Goal: Information Seeking & Learning: Learn about a topic

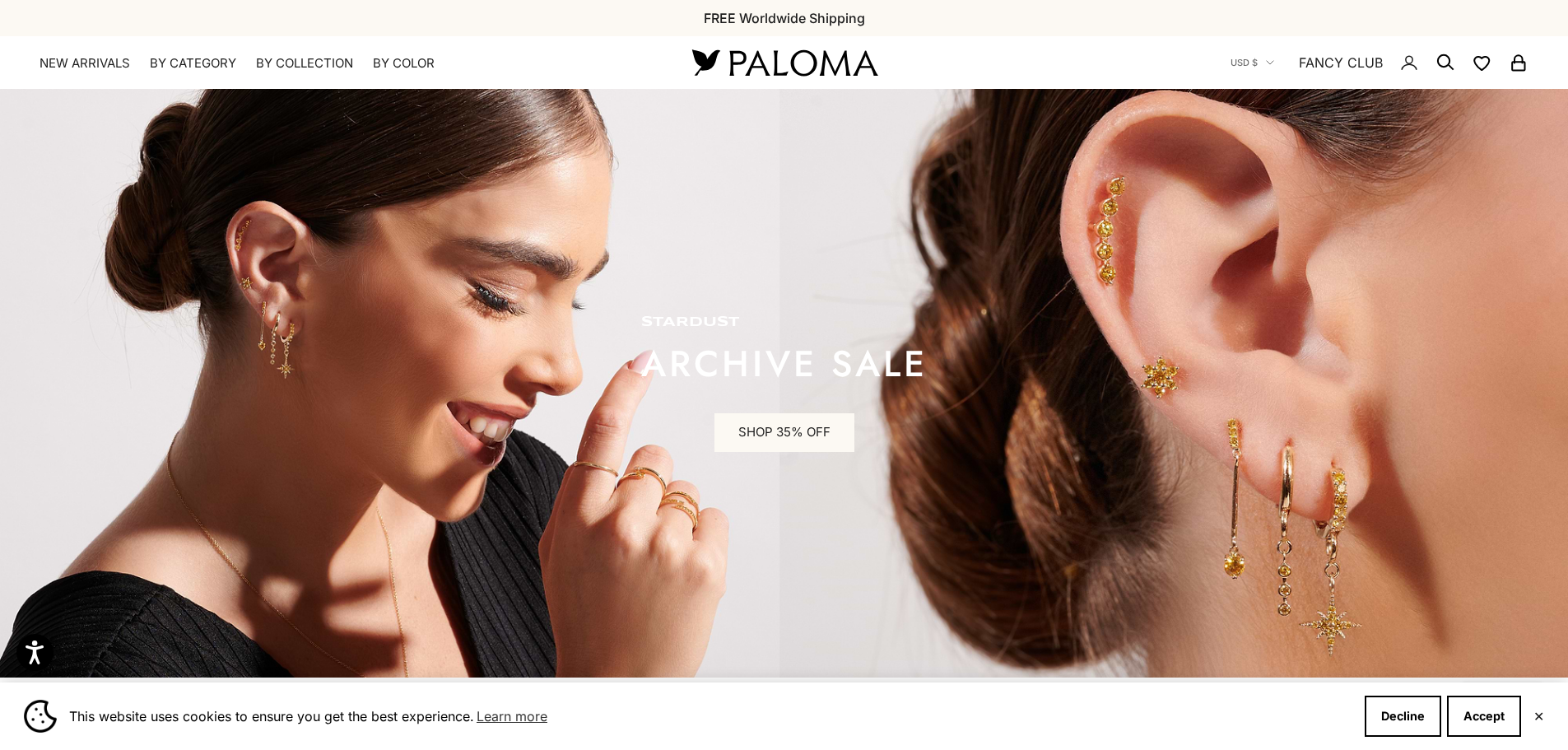
click at [1239, 71] on nav "USD $ Country Afghanistan (AFN ؋) Åland Islands (EUR €) Albania (ALL L) Algeria…" at bounding box center [1379, 63] width 298 height 53
click at [1250, 64] on span "USD $" at bounding box center [1244, 62] width 27 height 14
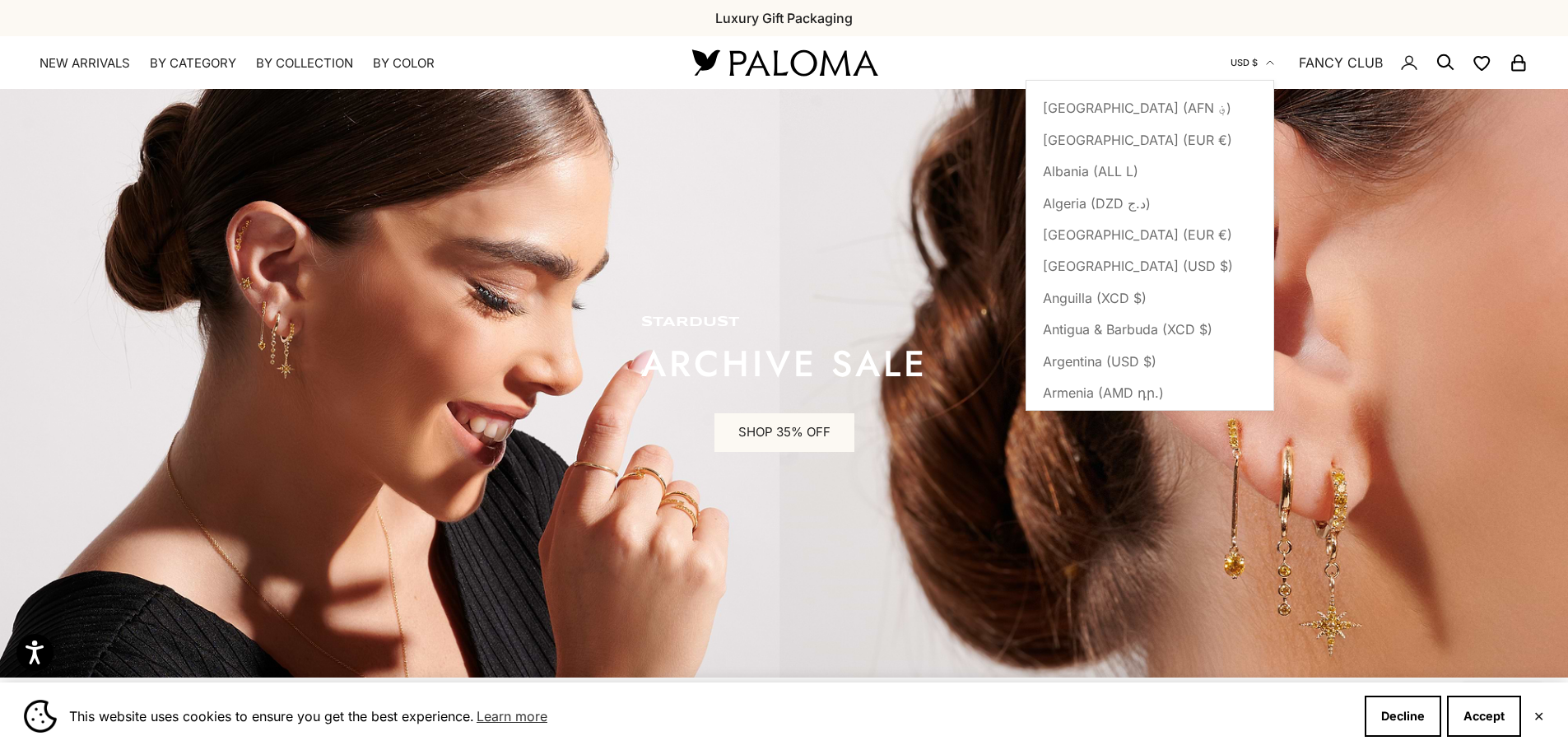
click at [1250, 64] on span "USD $" at bounding box center [1244, 62] width 27 height 14
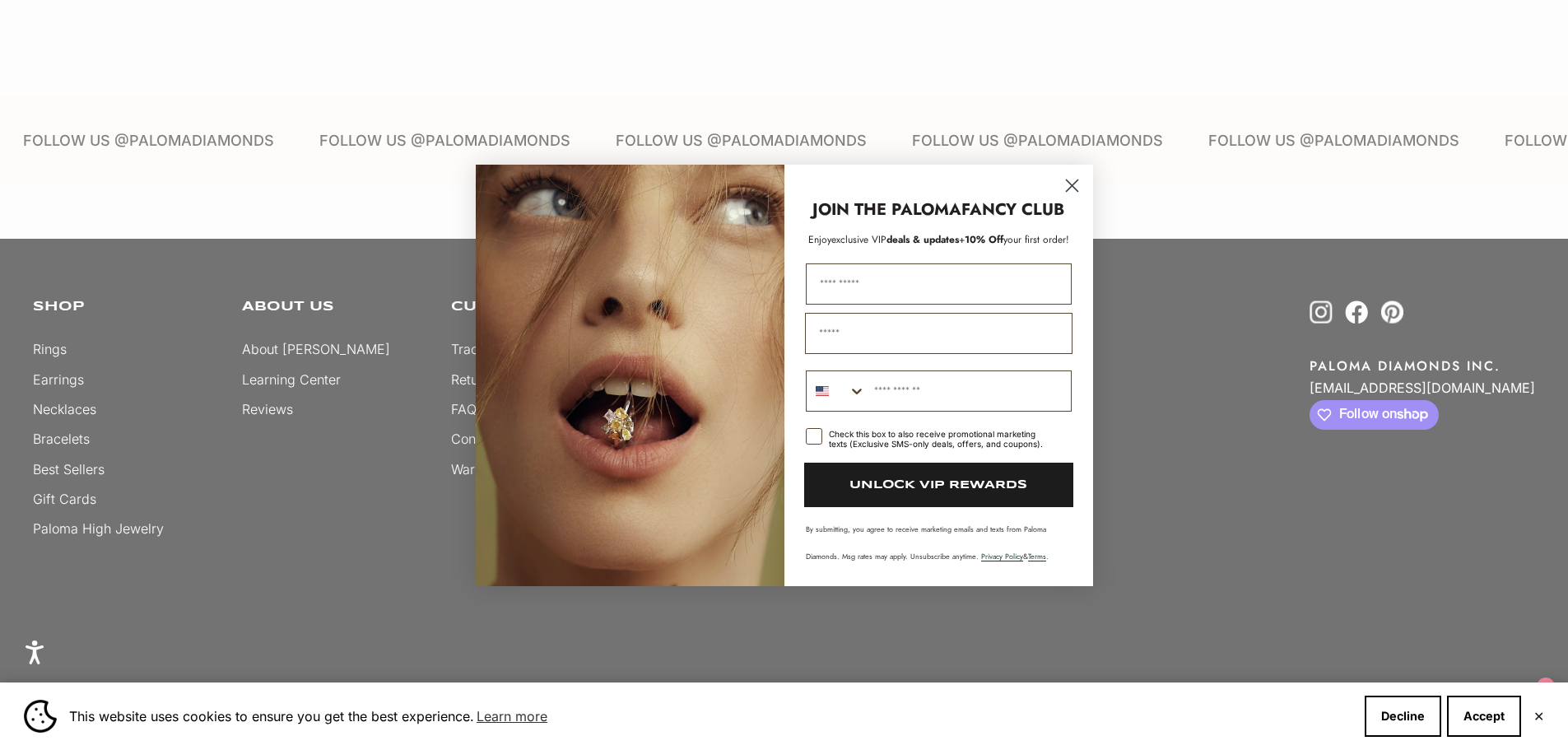
scroll to position [4855, 0]
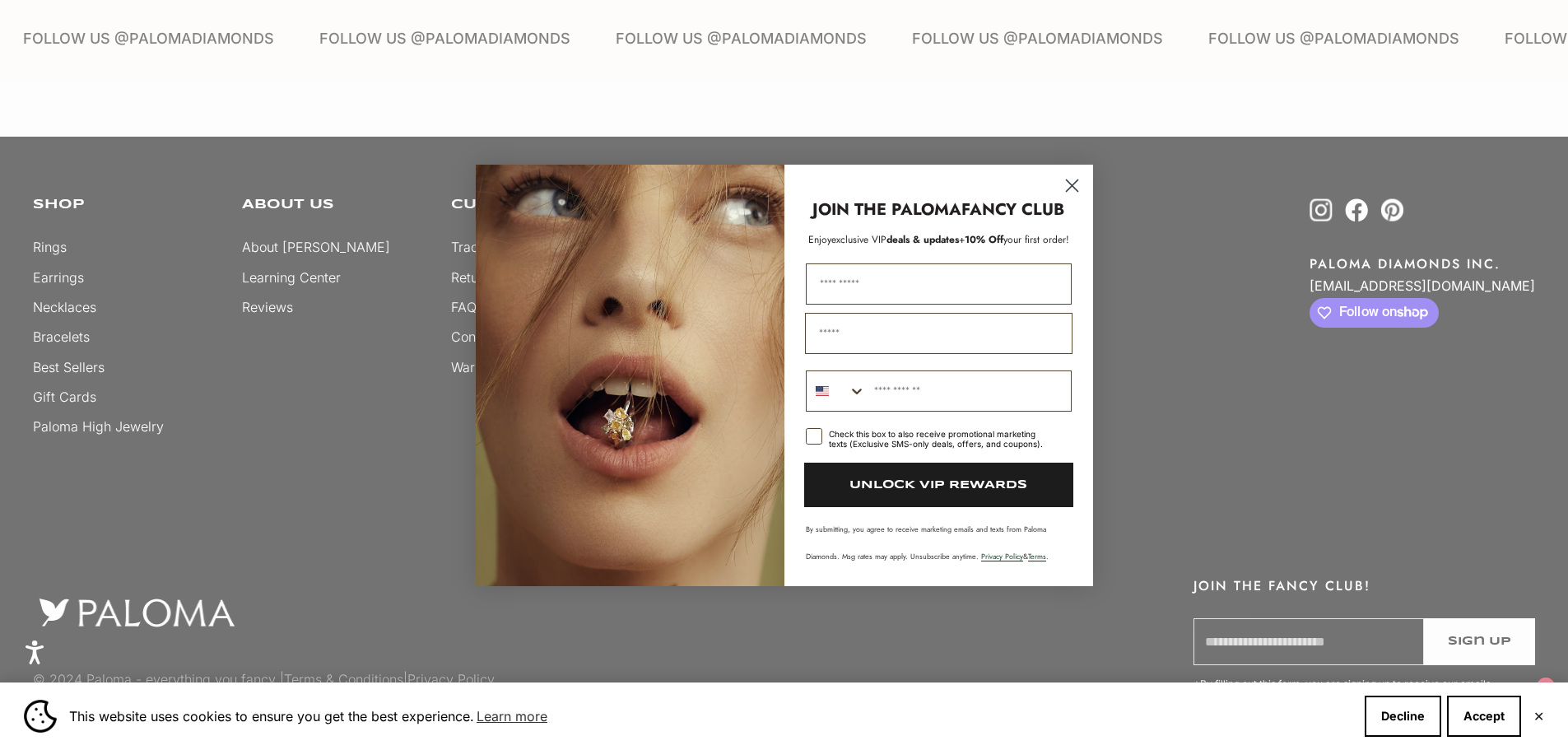
click at [1067, 187] on circle "Close dialog" at bounding box center [1071, 185] width 27 height 27
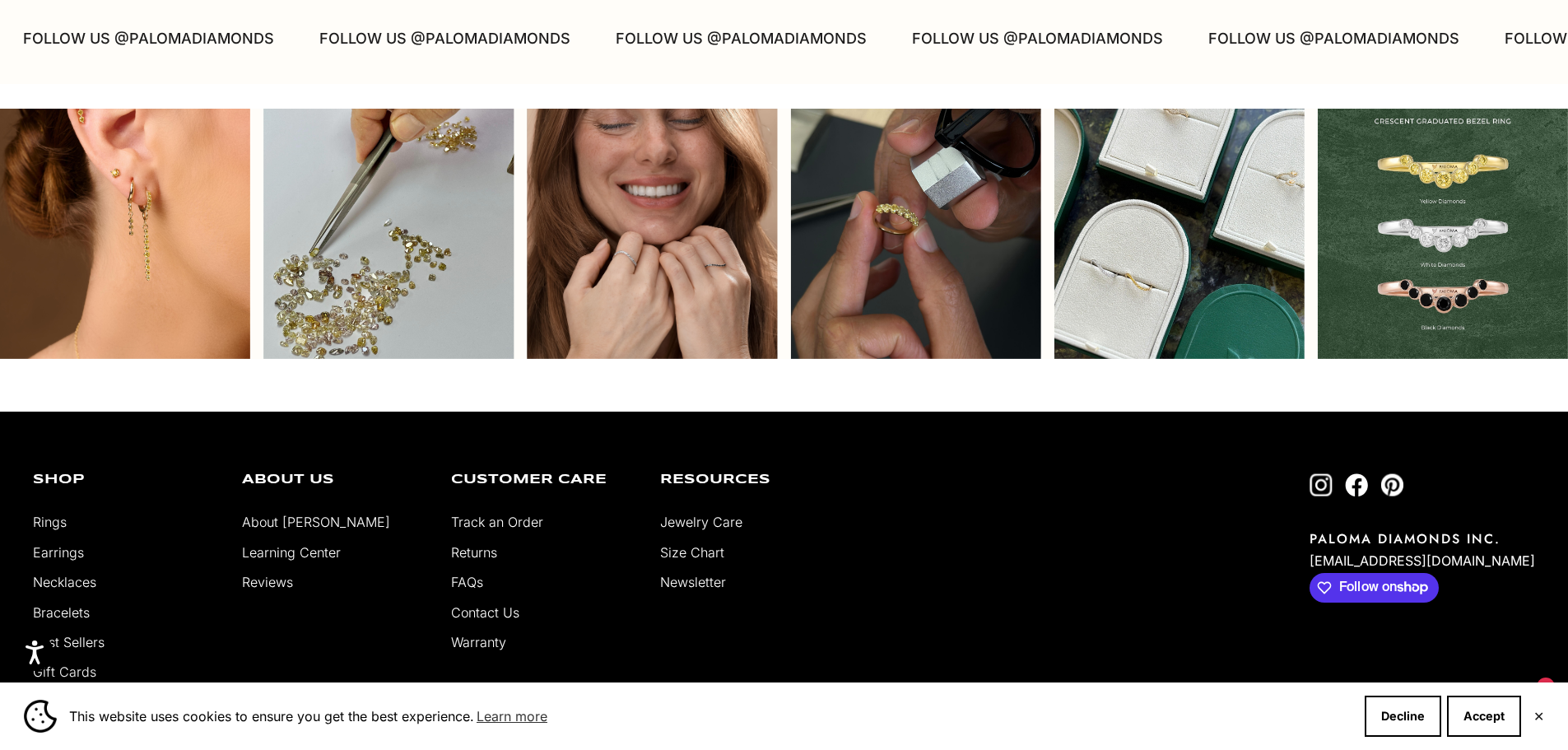
click at [284, 272] on div "Instagram post opens in a popup" at bounding box center [389, 234] width 250 height 250
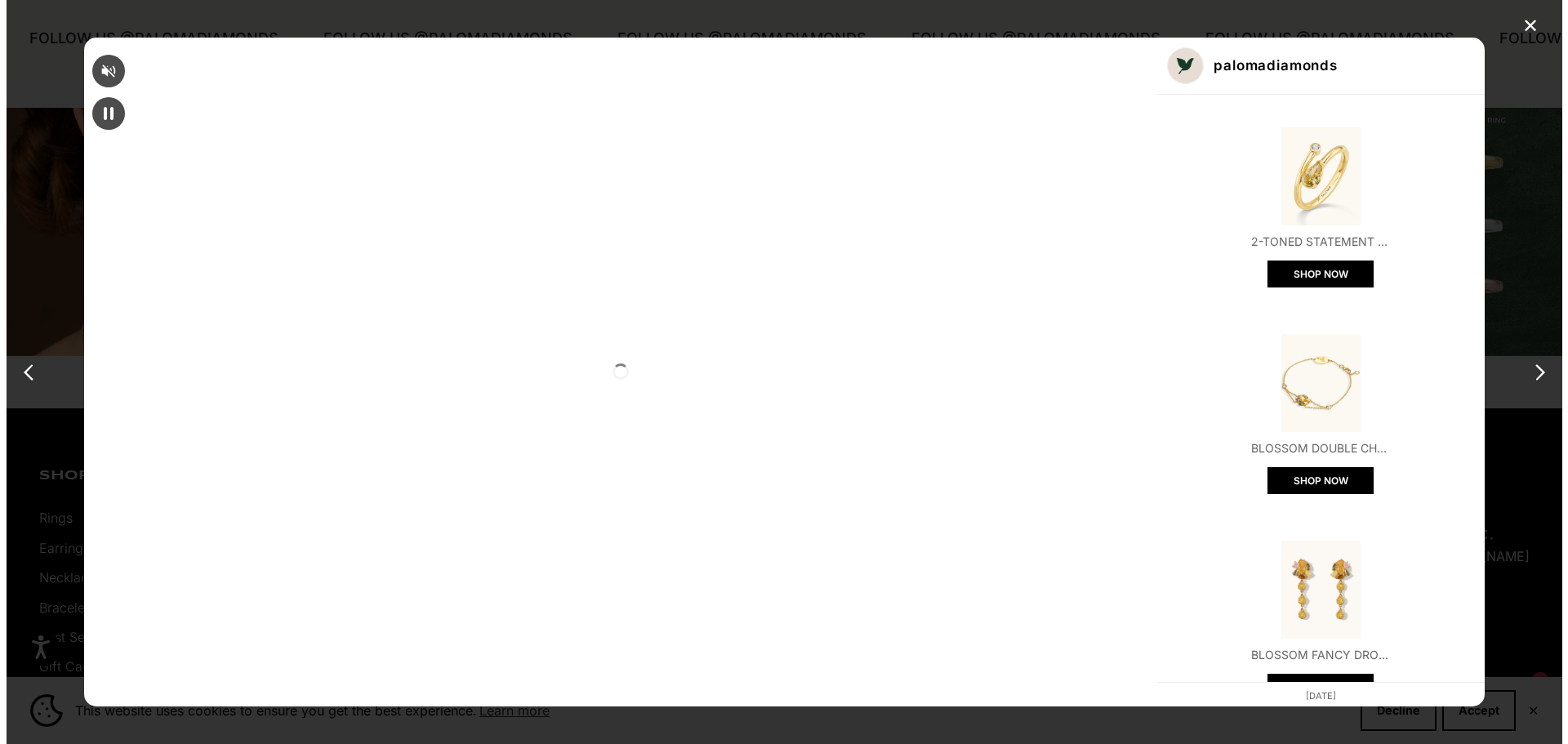
scroll to position [4842, 0]
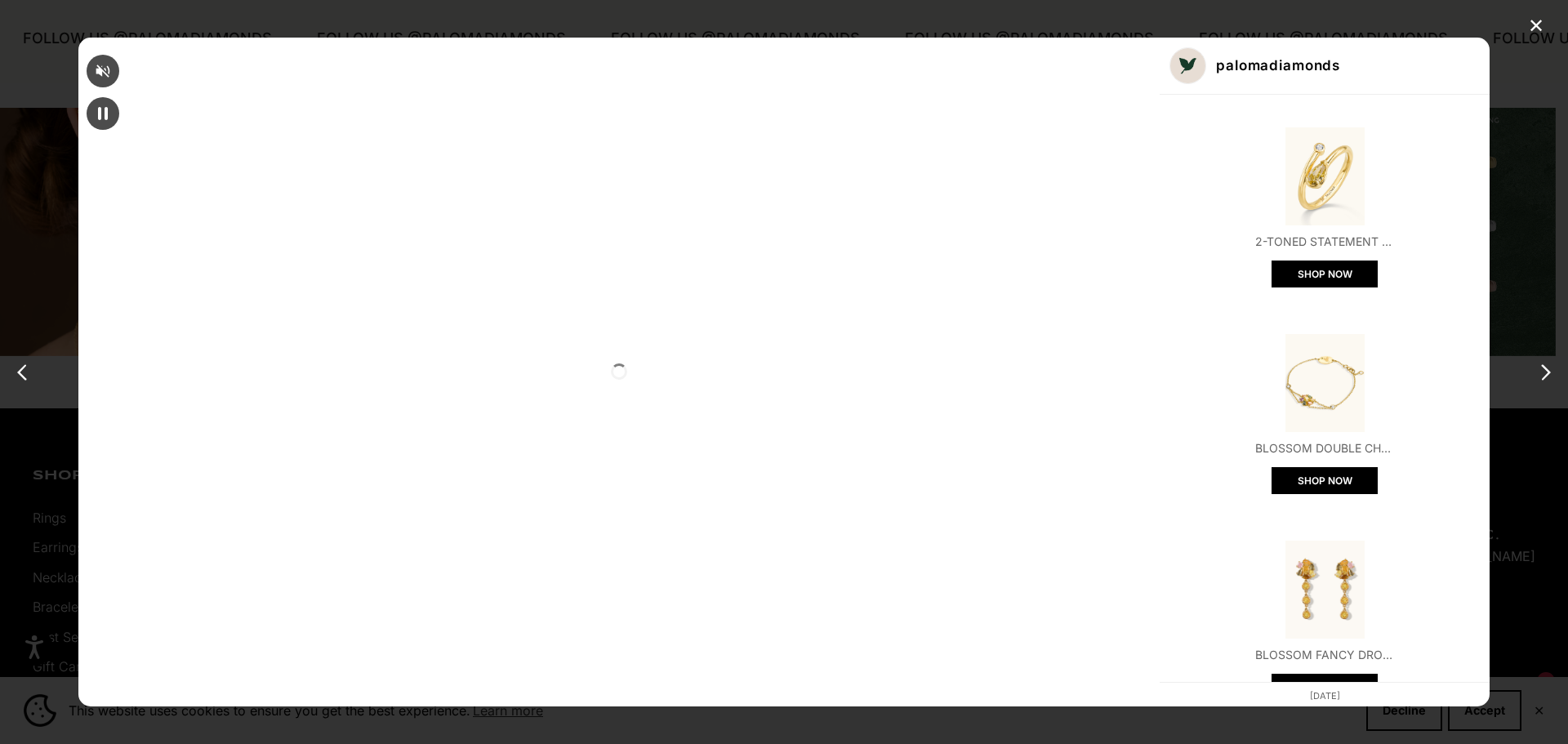
click at [1360, 217] on div "✕ palomadiamonds 2-Toned Statement Diamond Wrap Ring SHOP NOW Blossom Double Ch…" at bounding box center [784, 372] width 1568 height 744
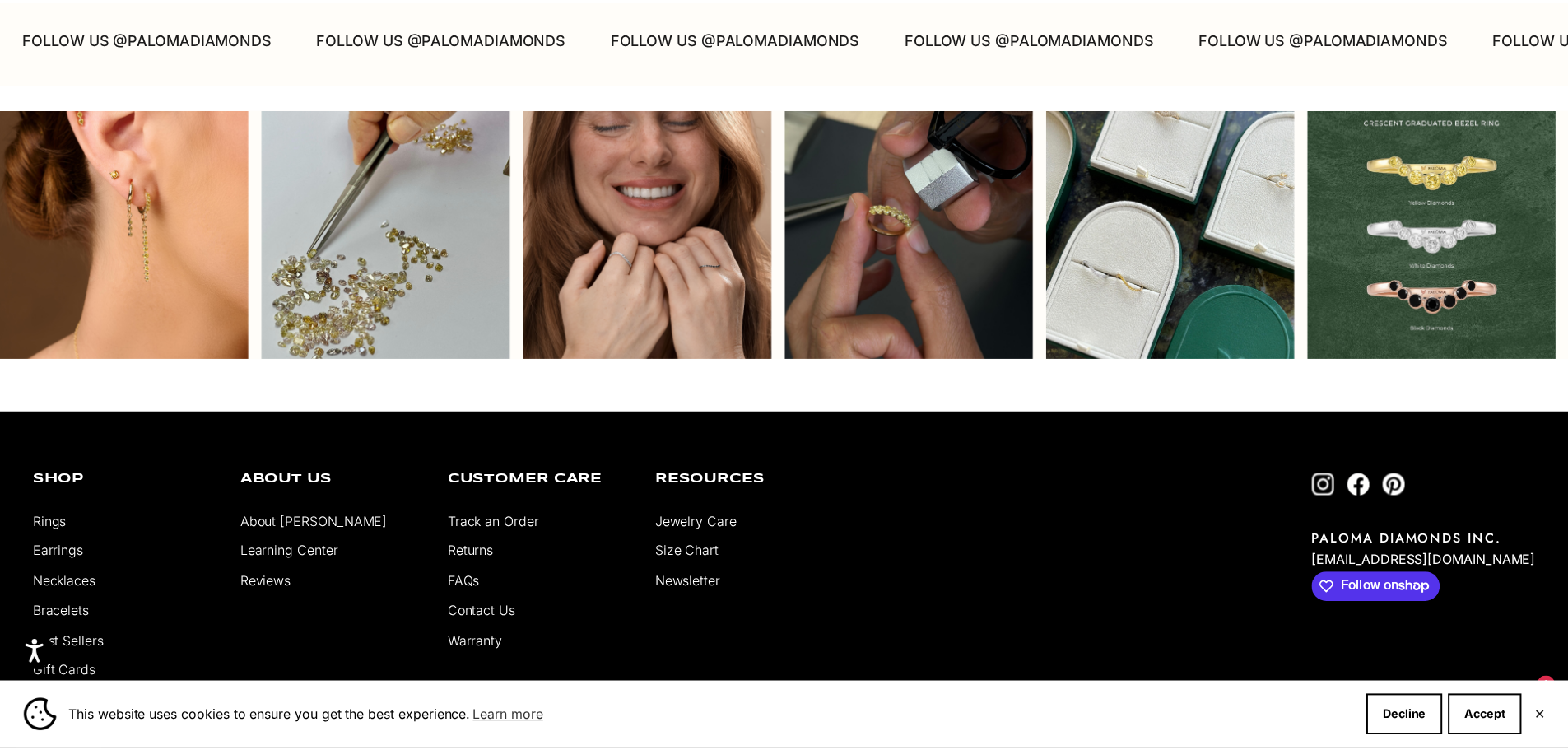
scroll to position [4855, 0]
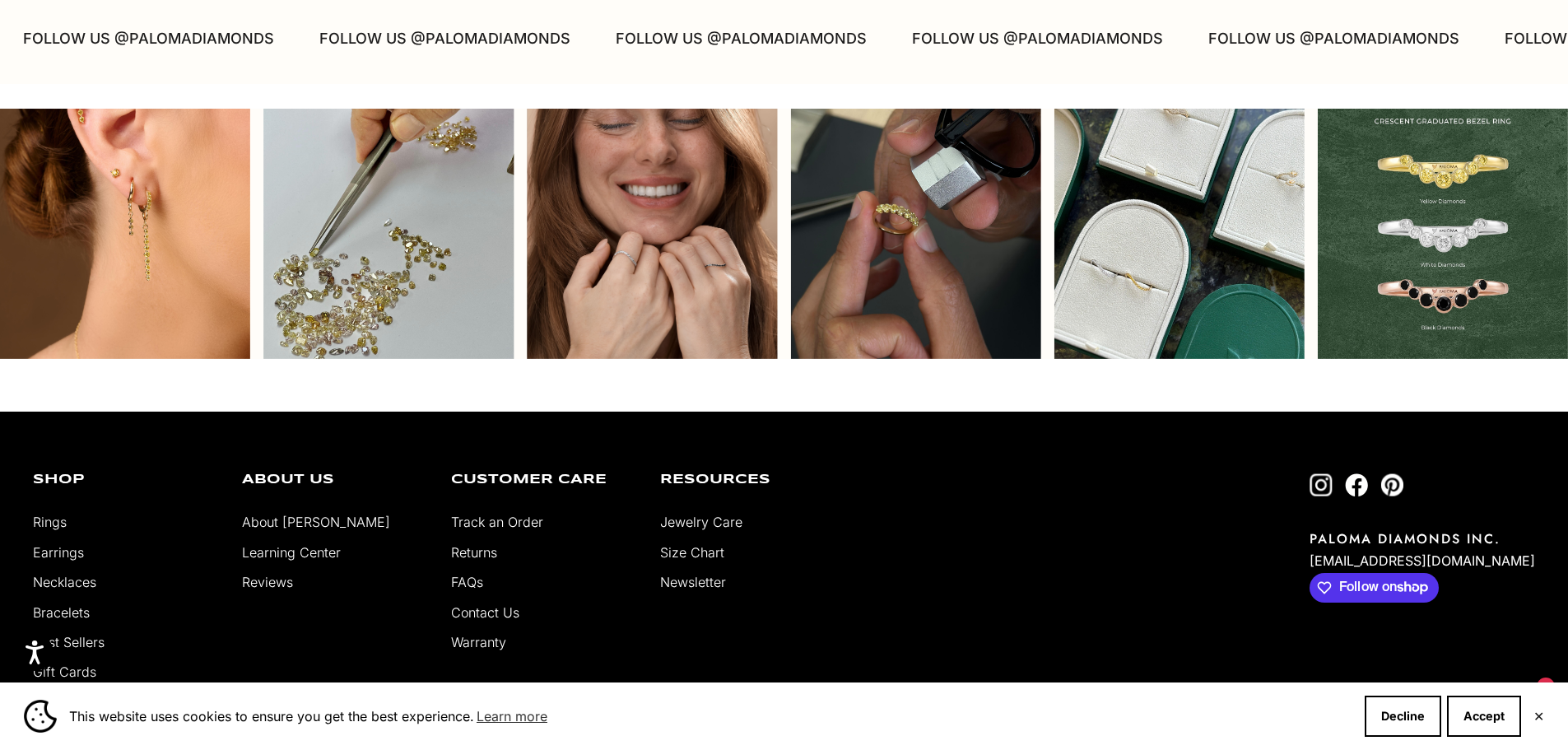
click at [293, 513] on link "About [PERSON_NAME]" at bounding box center [316, 521] width 148 height 16
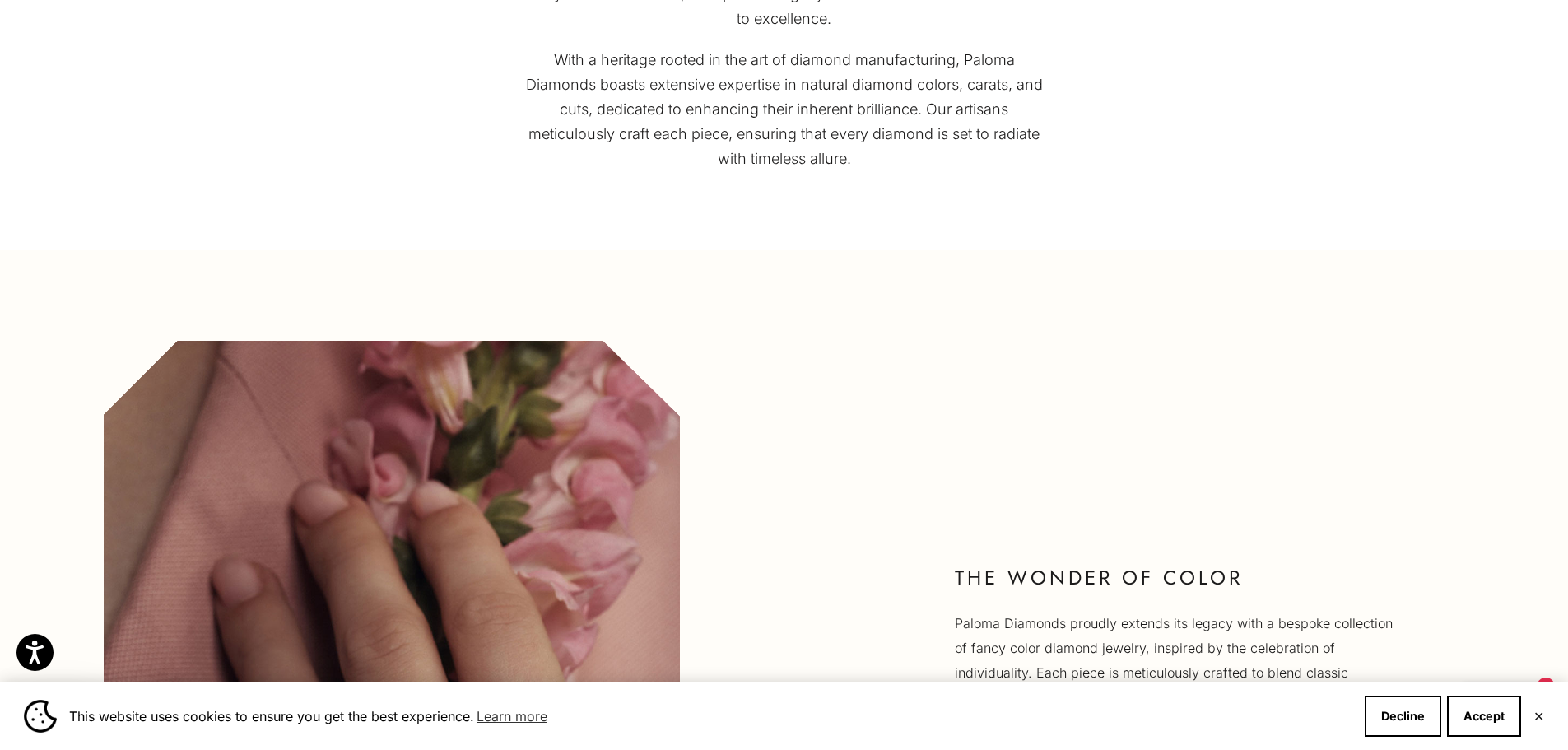
scroll to position [1564, 0]
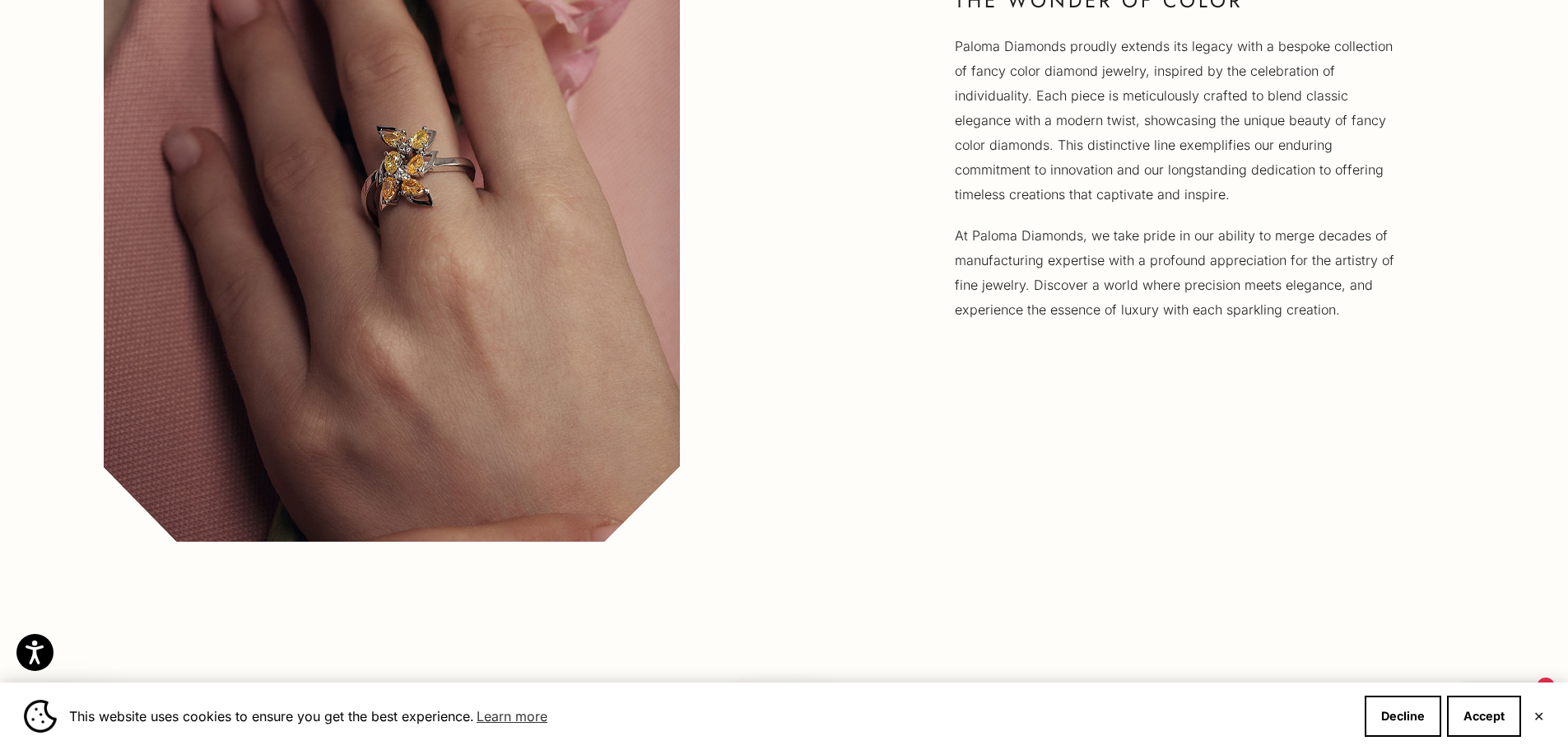
click at [93, 67] on picture at bounding box center [392, 152] width 785 height 876
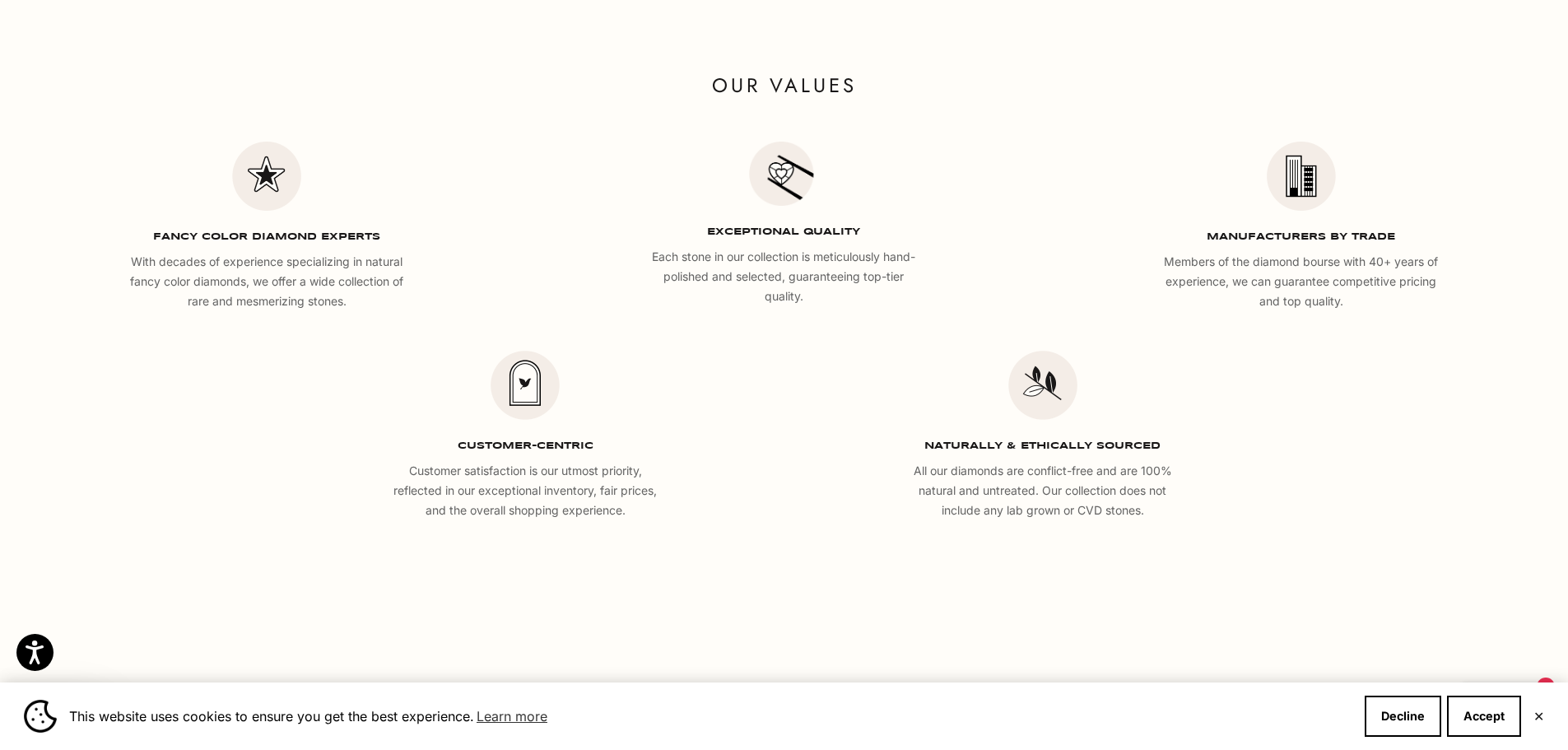
scroll to position [0, 0]
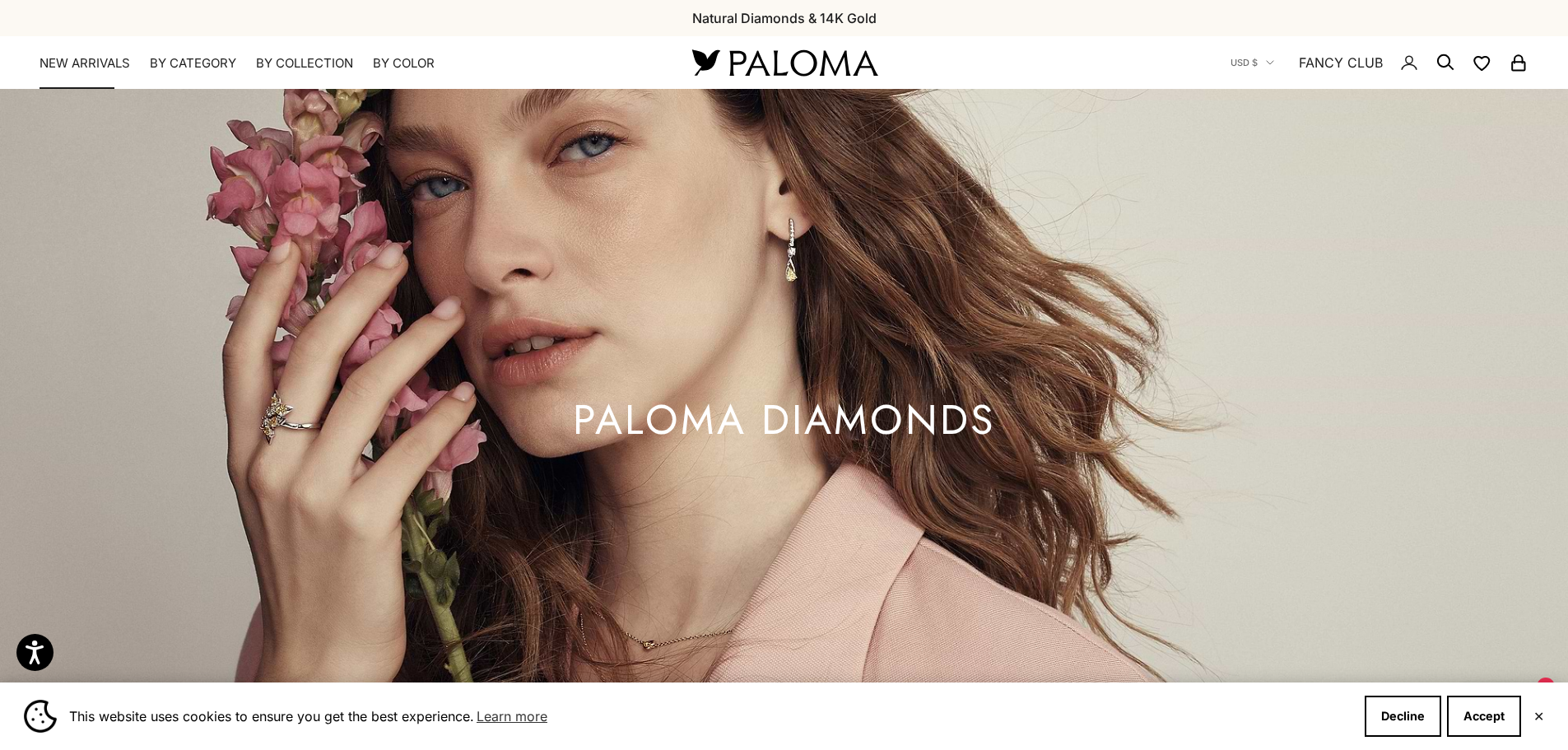
click at [110, 65] on link "NEW ARRIVALS" at bounding box center [85, 63] width 91 height 16
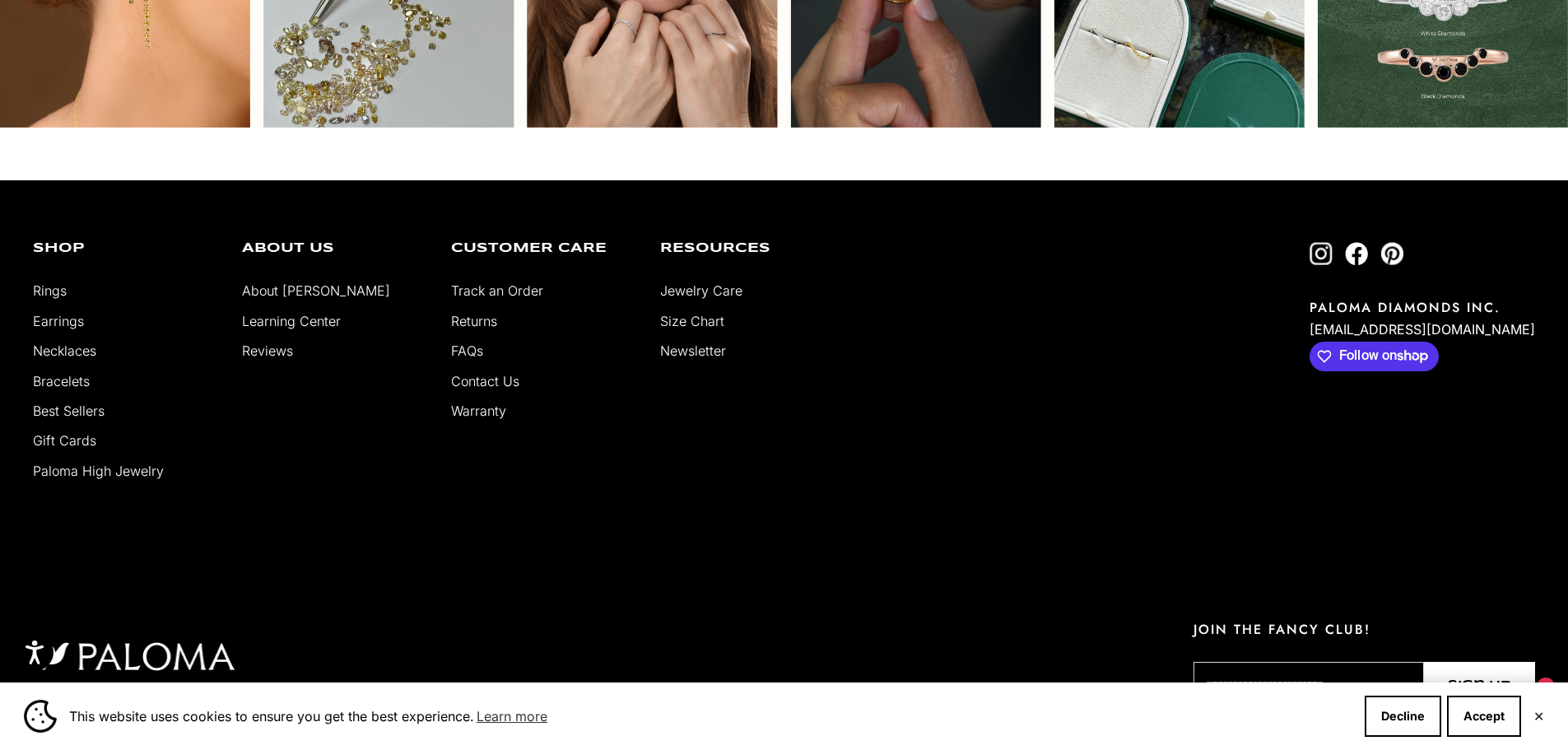
scroll to position [5190, 0]
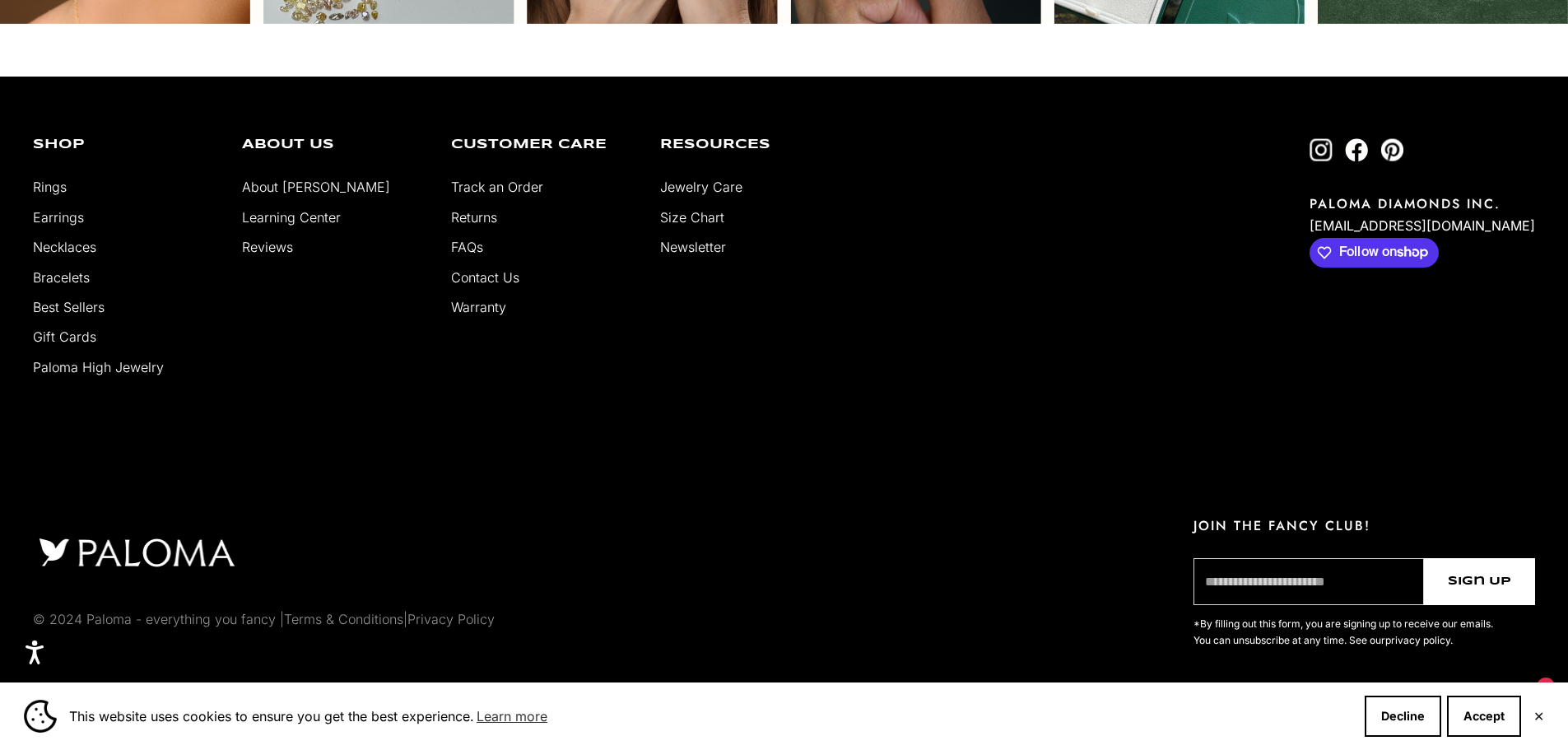
click at [471, 250] on link "FAQs" at bounding box center [466, 246] width 32 height 16
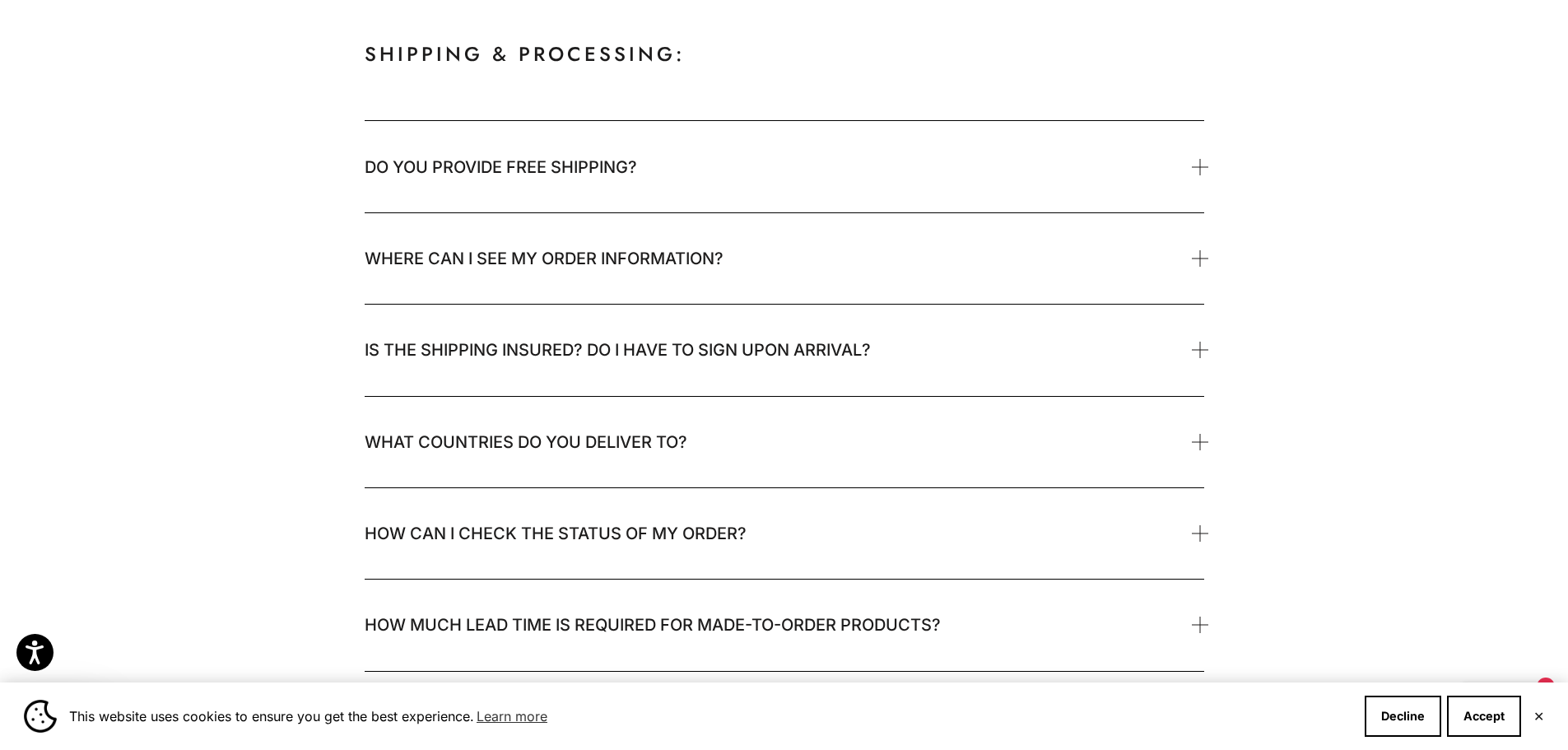
scroll to position [329, 0]
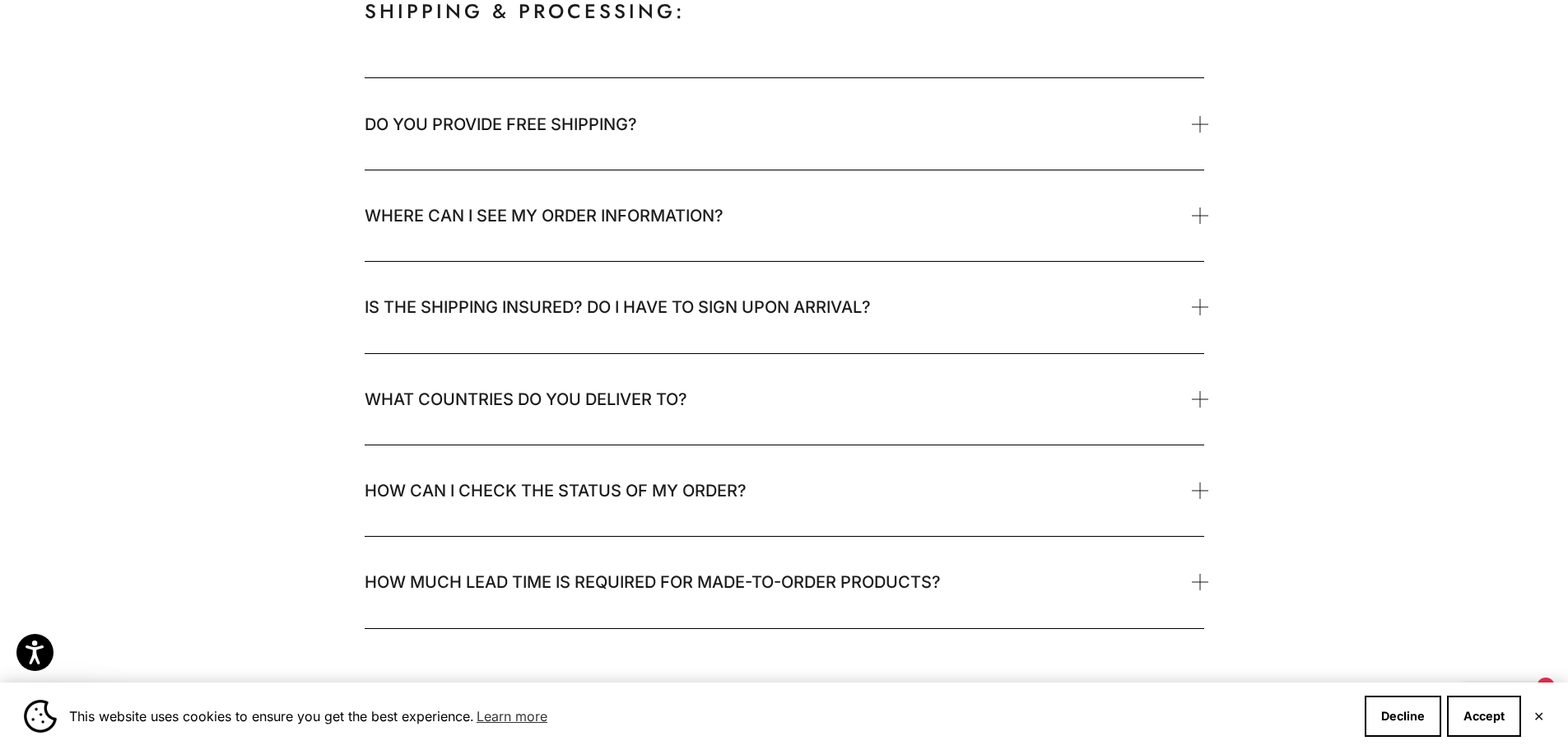
click at [575, 362] on span "What countries do you deliver to?" at bounding box center [785, 400] width 840 height 91
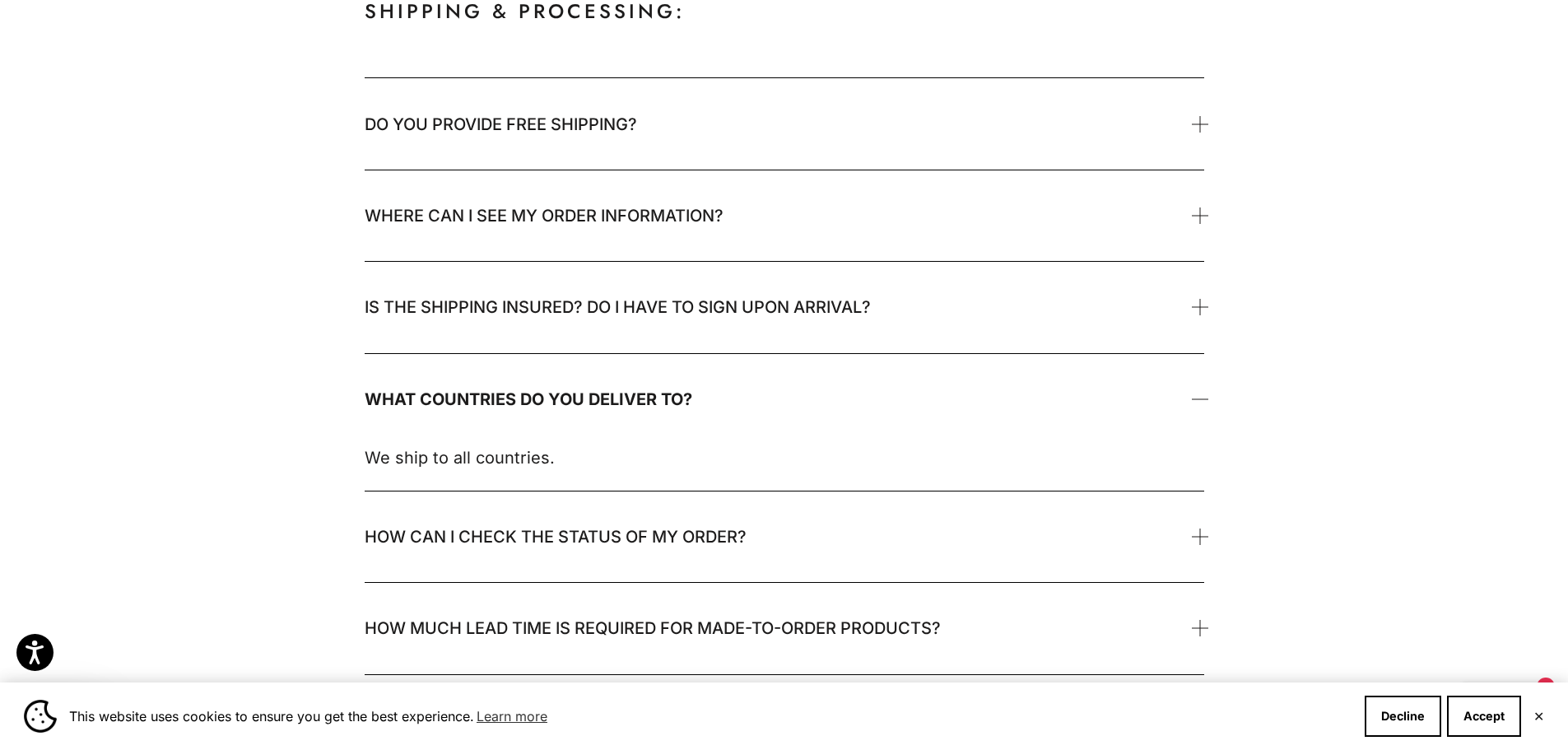
click at [569, 371] on span "What countries do you deliver to?" at bounding box center [785, 400] width 840 height 91
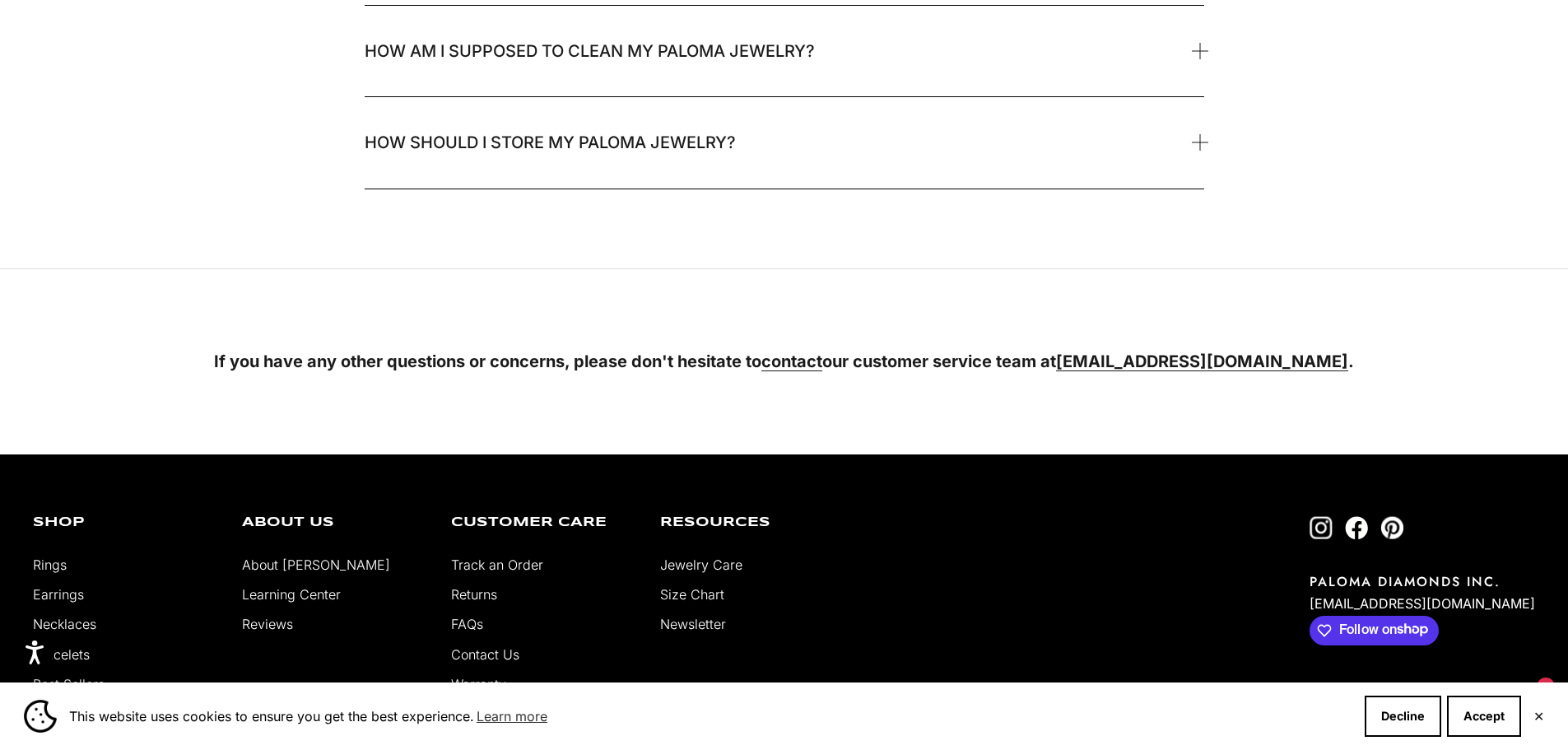
scroll to position [3319, 0]
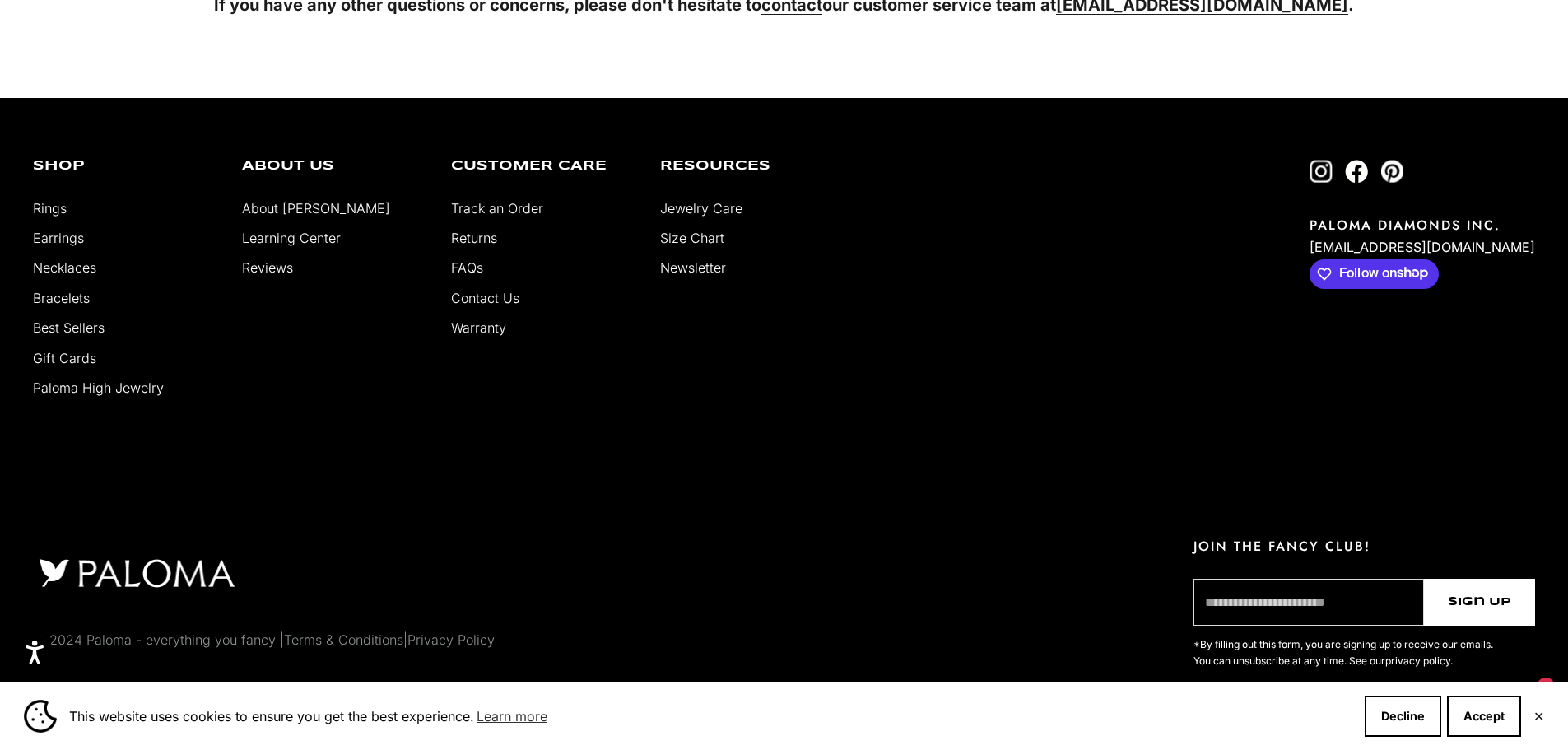
click at [303, 211] on link "About [PERSON_NAME]" at bounding box center [316, 208] width 148 height 16
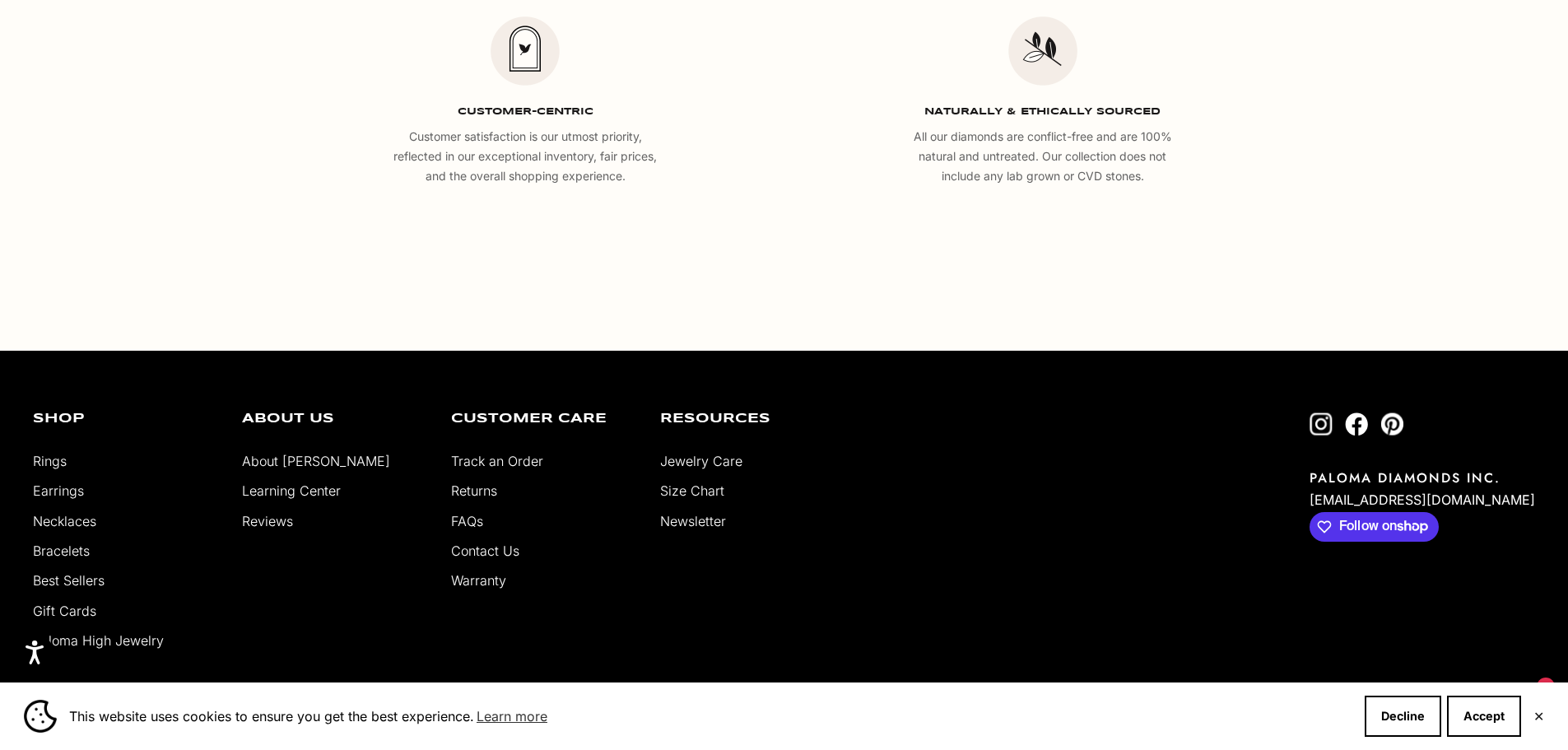
scroll to position [3302, 0]
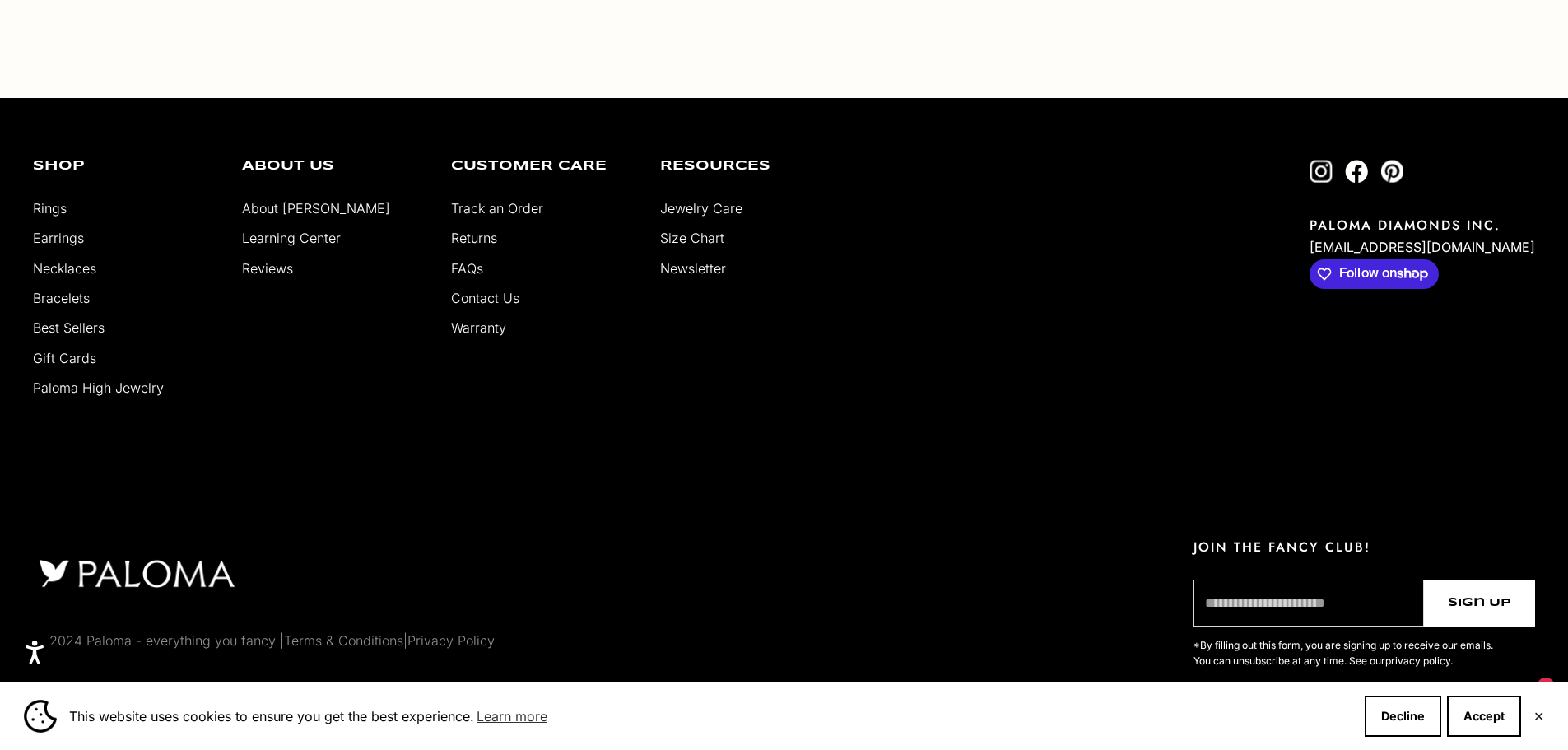
click at [1412, 274] on span "Follow on Shop" at bounding box center [1389, 273] width 99 height 14
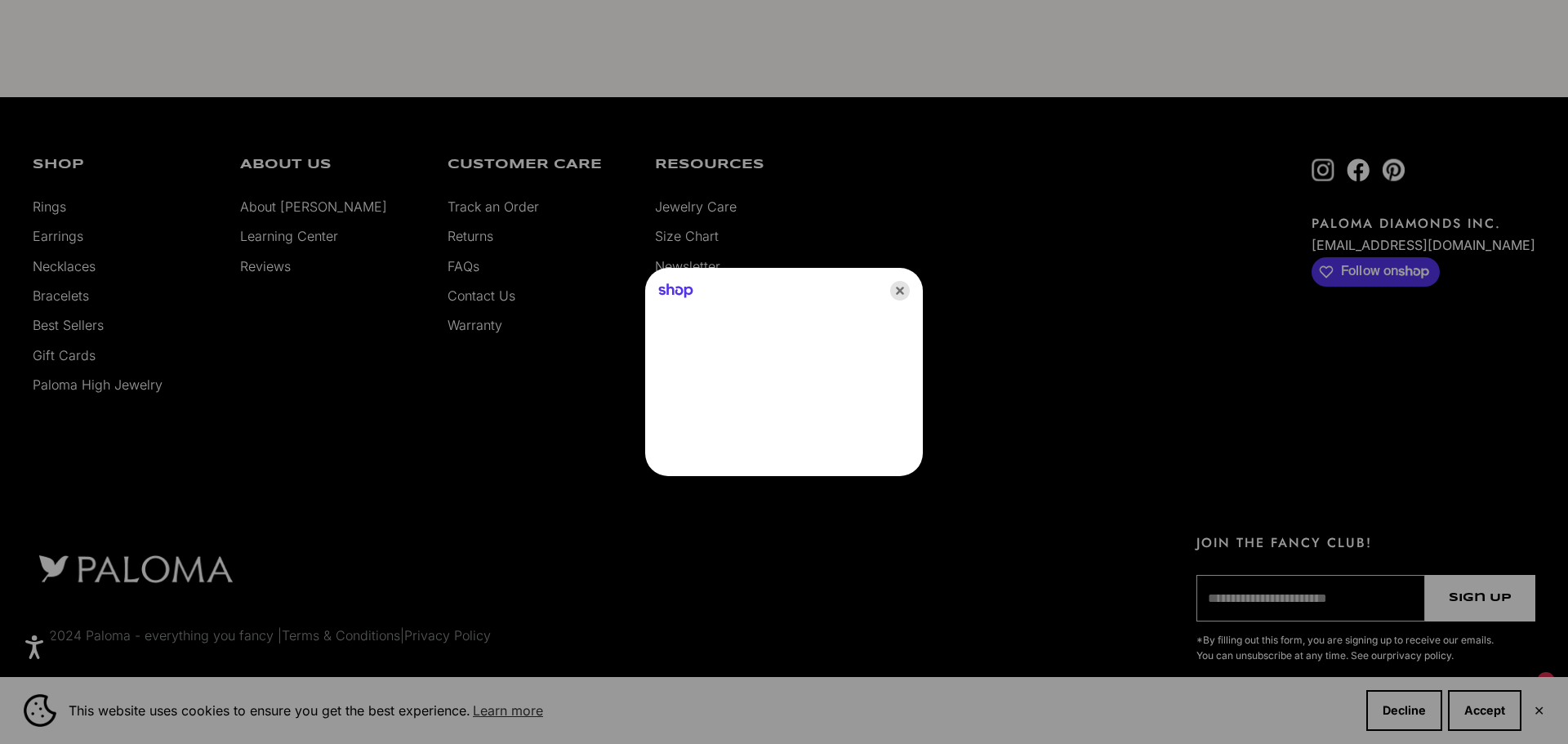
click at [909, 285] on icon "Close" at bounding box center [900, 290] width 20 height 20
